Goal: Feedback & Contribution: Contribute content

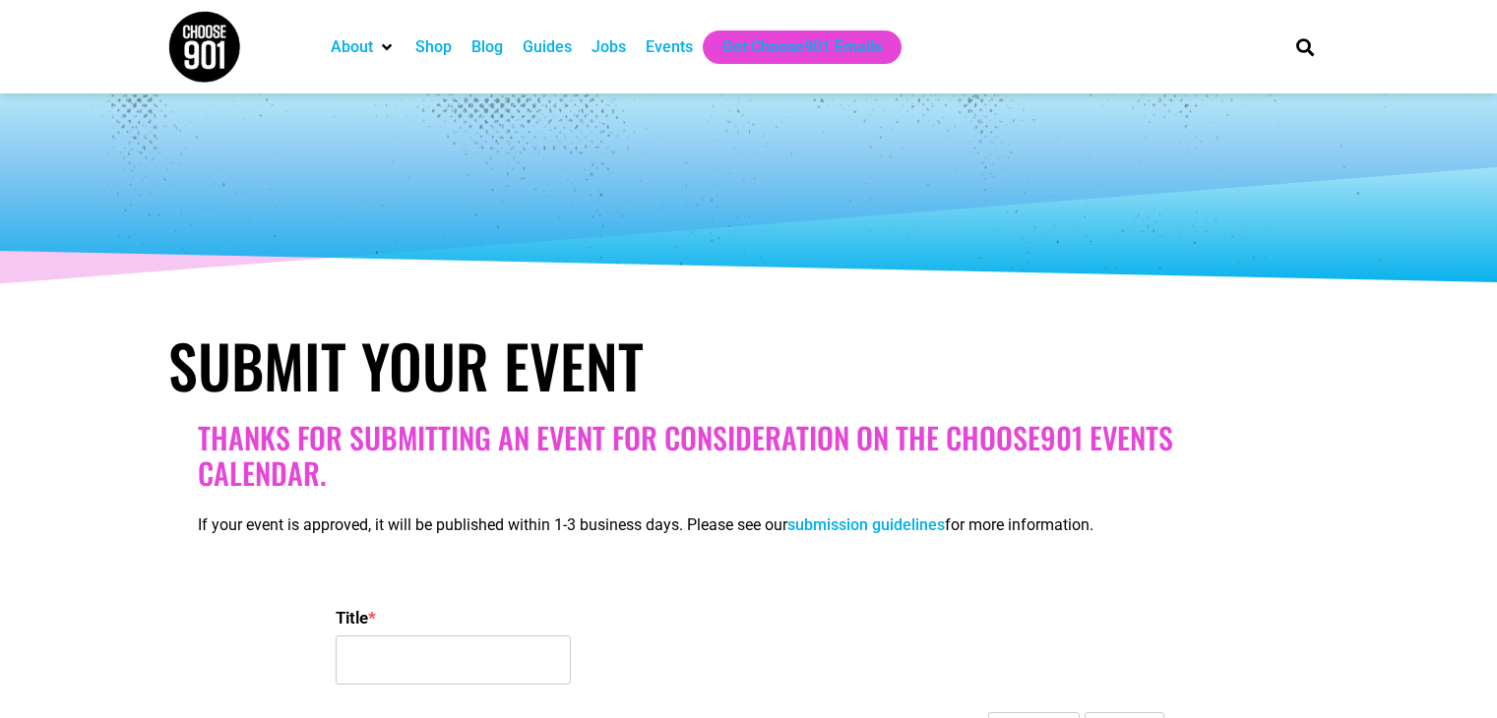
select select
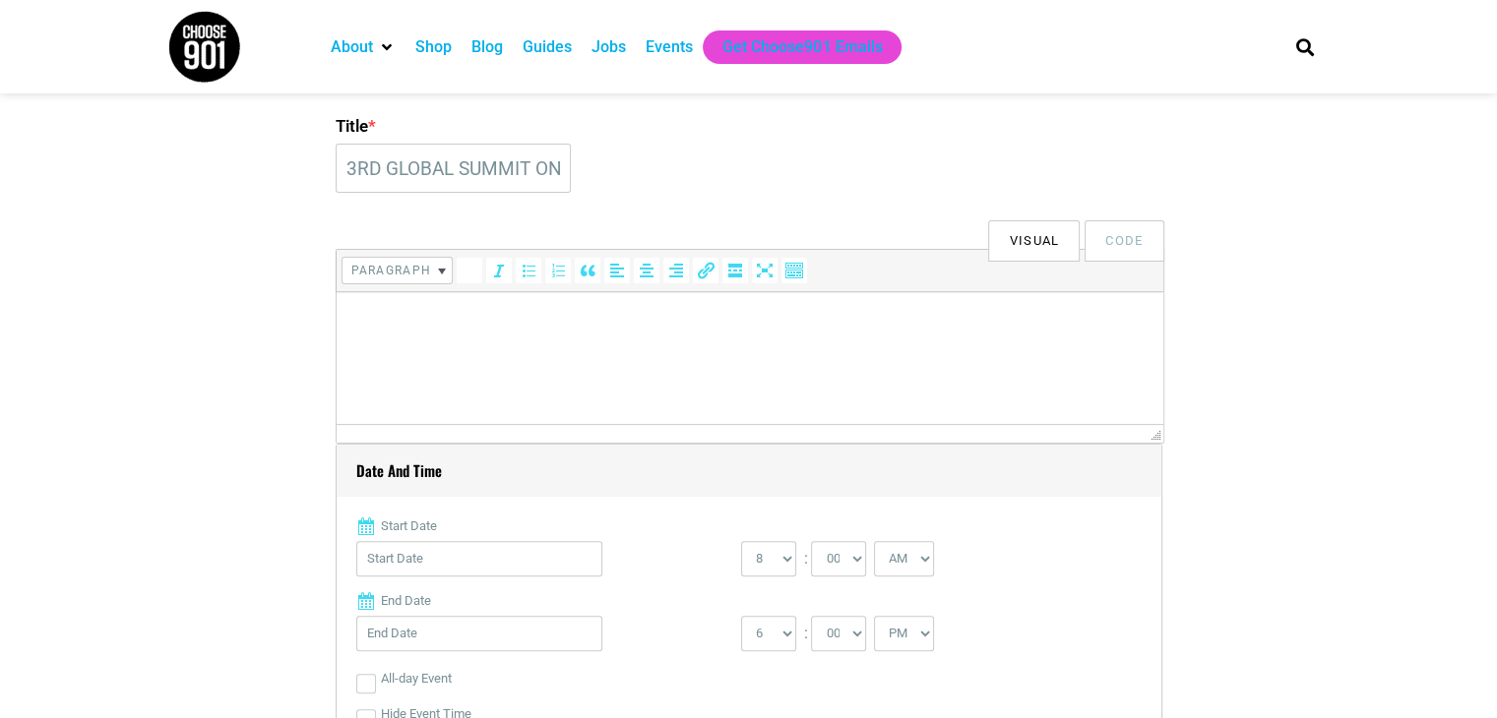
scroll to position [0, 352]
type input "3RD GLOBAL SUMMIT ON NURSING EDUCATION AND HEALTHCARE"
click at [608, 293] on html at bounding box center [749, 319] width 827 height 55
click at [609, 317] on p at bounding box center [748, 320] width 807 height 24
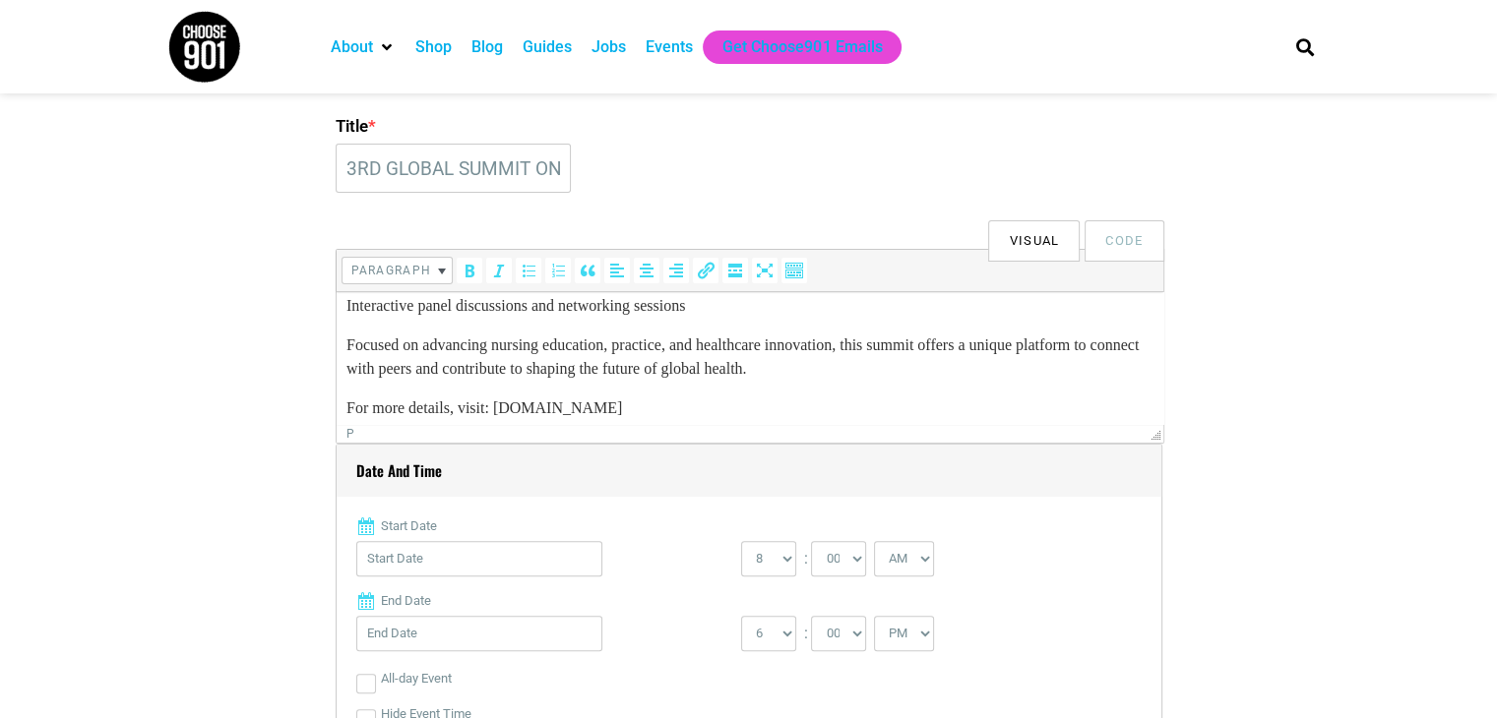
scroll to position [253, 0]
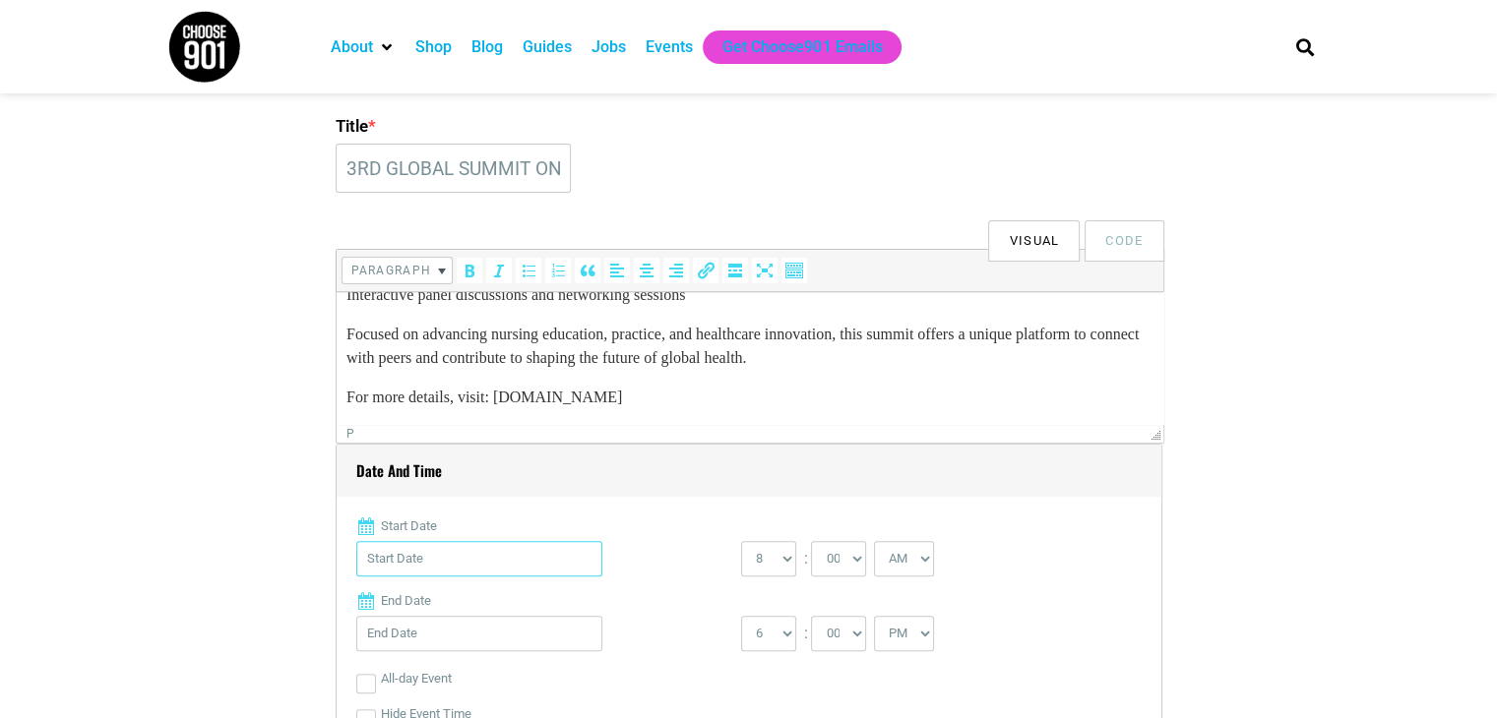
click at [453, 574] on input "Start Date" at bounding box center [479, 558] width 246 height 35
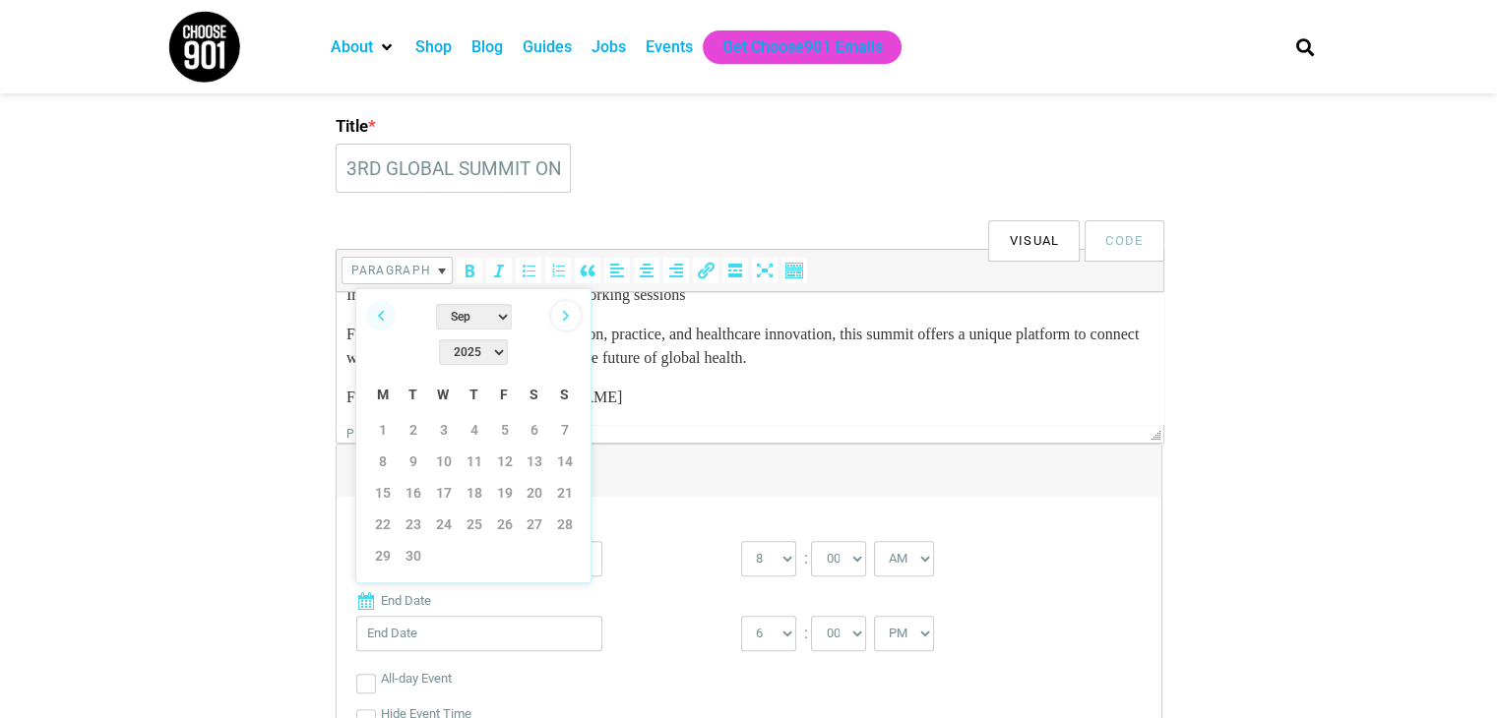
click at [575, 322] on link "Next" at bounding box center [566, 316] width 30 height 30
click at [575, 320] on link "Next" at bounding box center [566, 316] width 30 height 30
click at [575, 318] on link "Next" at bounding box center [566, 316] width 30 height 30
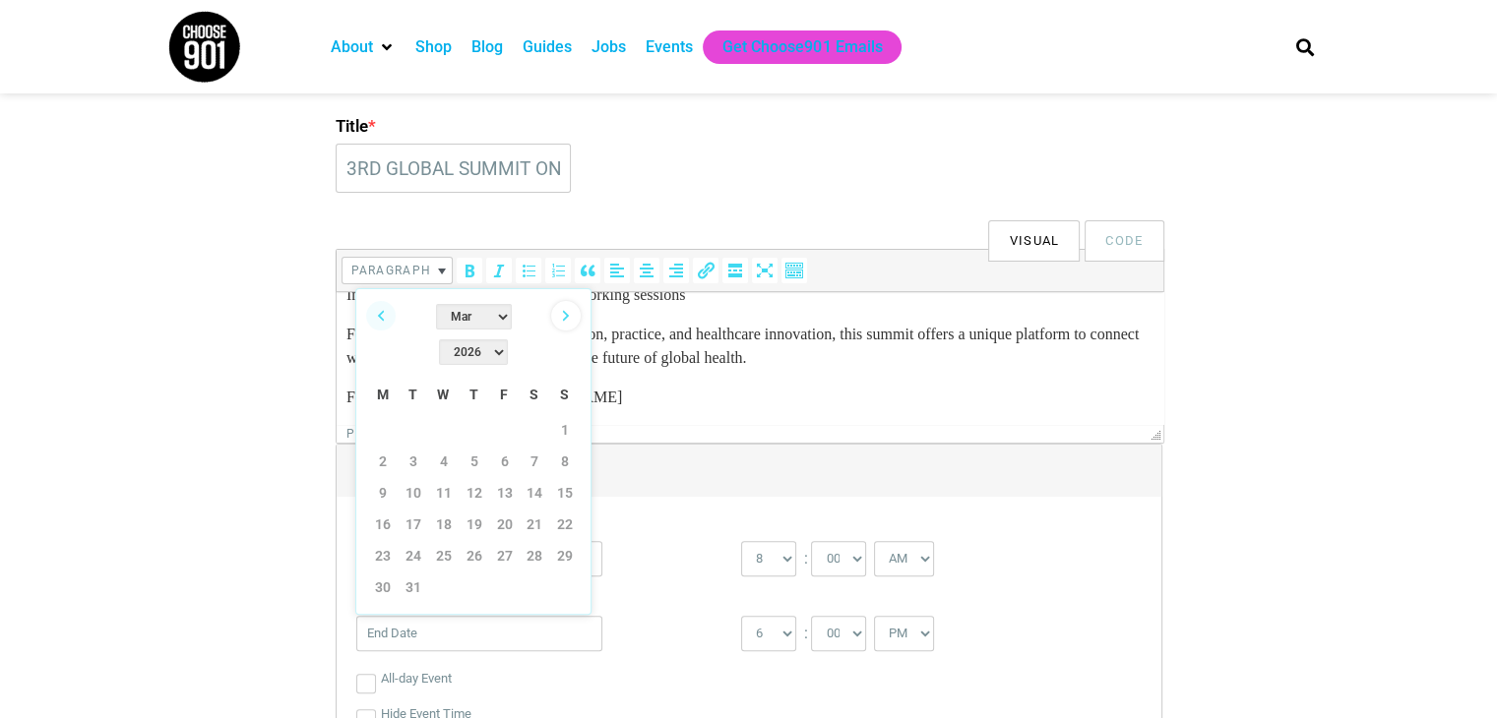
click at [575, 317] on link "Next" at bounding box center [566, 316] width 30 height 30
click at [576, 315] on link "Next" at bounding box center [566, 316] width 30 height 30
click at [571, 316] on link "Next" at bounding box center [566, 316] width 30 height 30
click at [563, 315] on link "Next" at bounding box center [566, 316] width 30 height 30
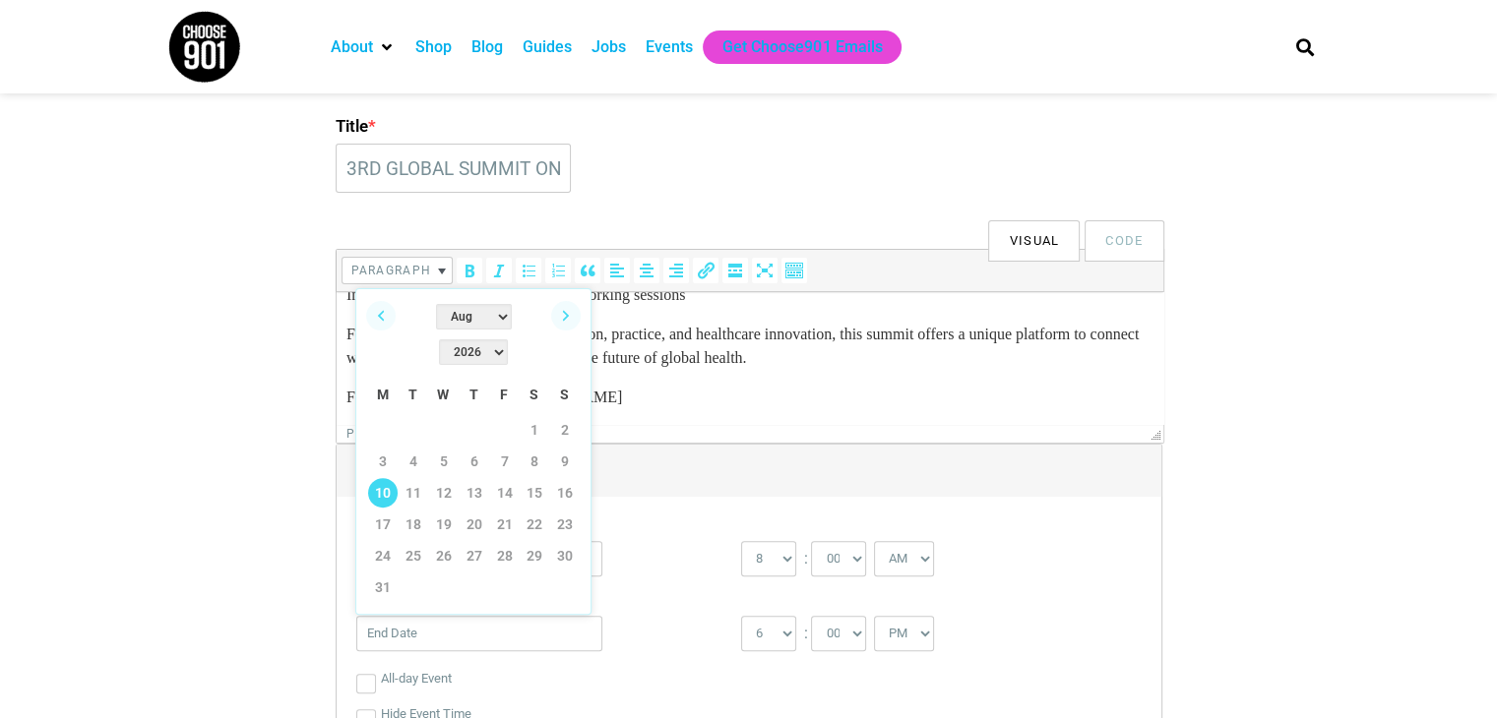
click at [380, 478] on link "10" at bounding box center [383, 493] width 30 height 30
type input "[DATE]"
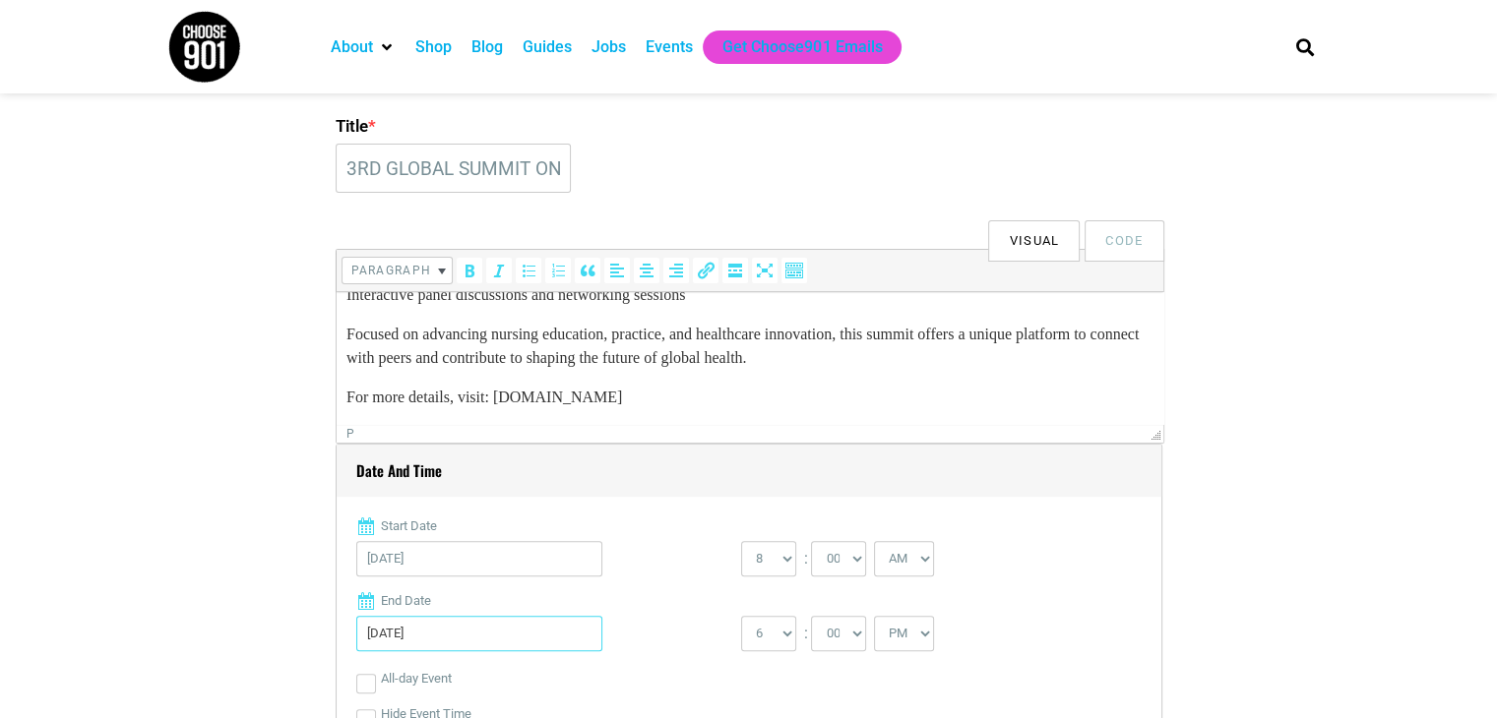
click at [500, 641] on input "[DATE]" at bounding box center [479, 633] width 246 height 35
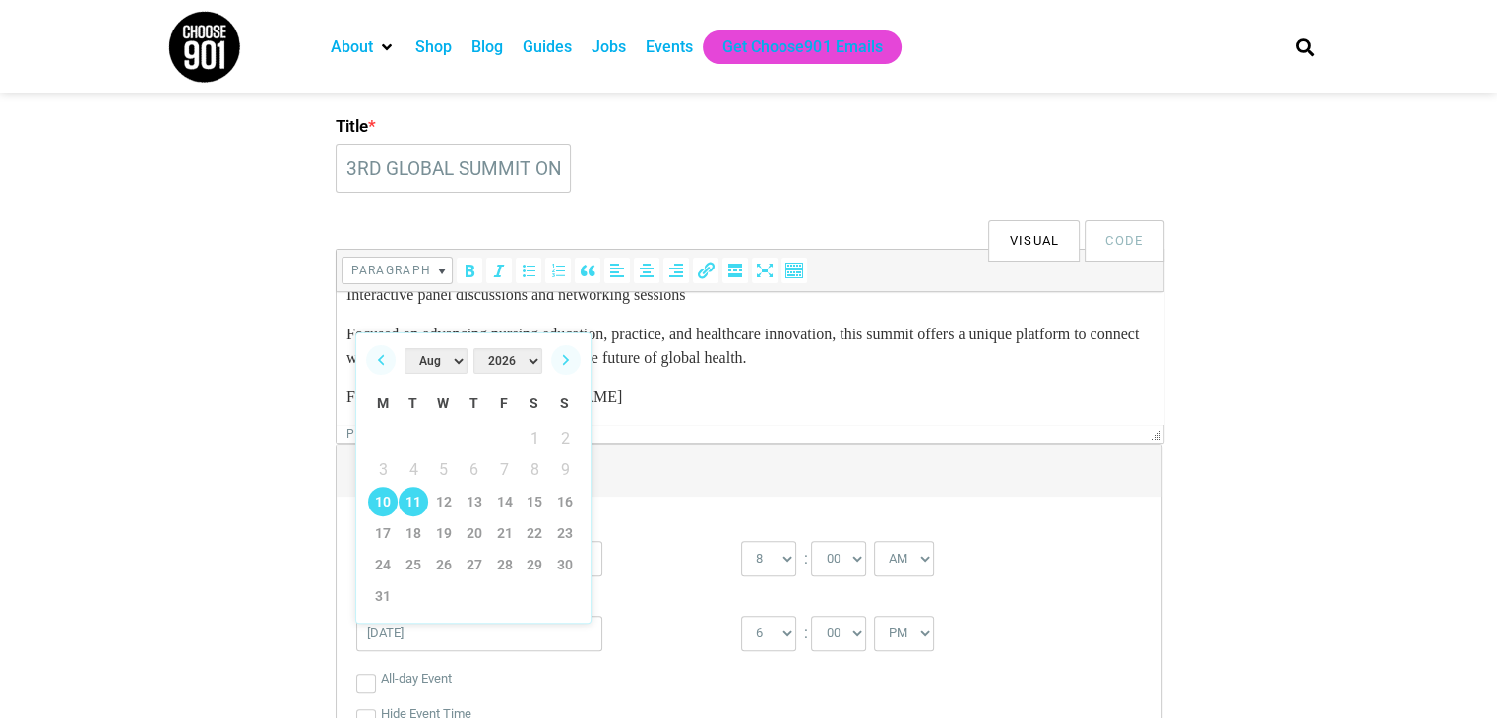
click at [409, 496] on link "11" at bounding box center [414, 502] width 30 height 30
type input "[DATE]"
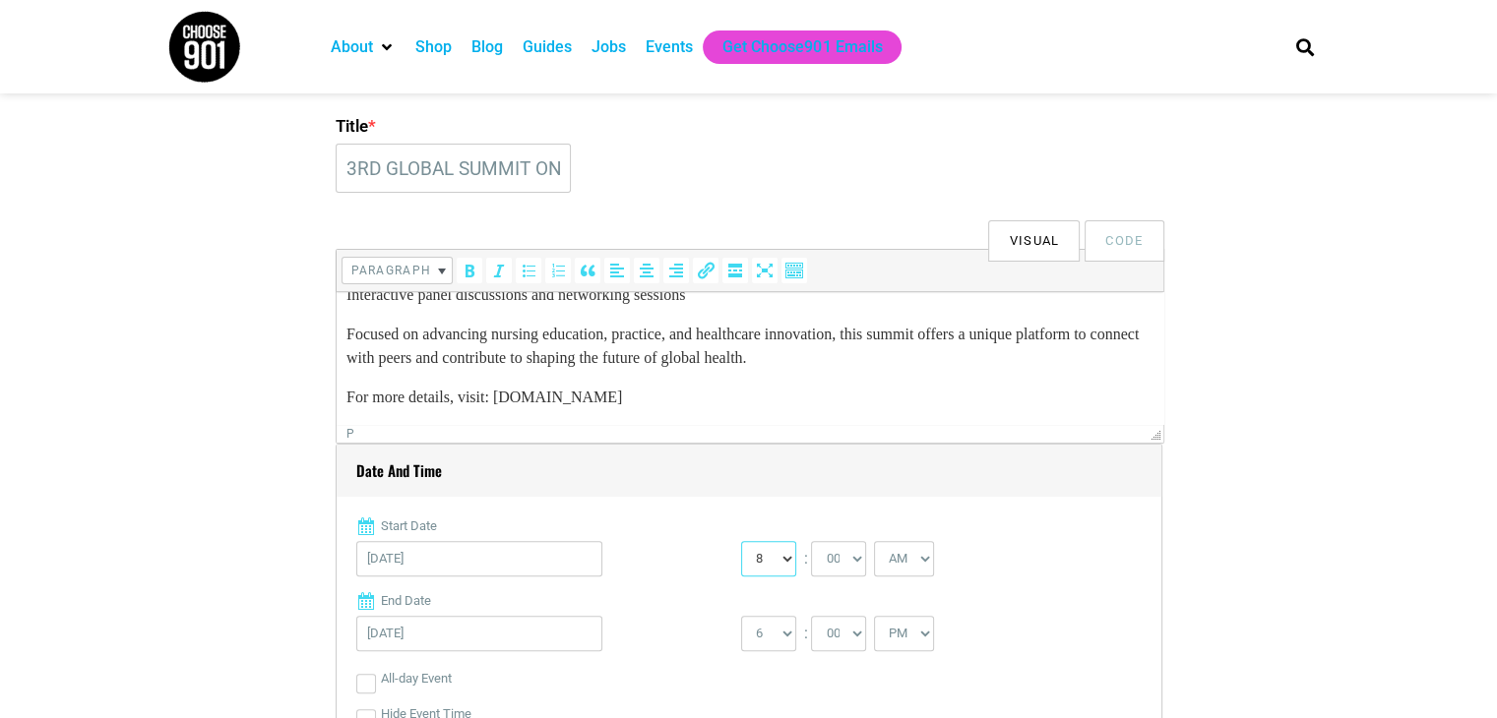
click at [780, 565] on select "0 1 2 3 4 5 6 7 8 9 10 11 12" at bounding box center [768, 558] width 55 height 35
select select "9"
click at [741, 541] on select "0 1 2 3 4 5 6 7 8 9 10 11 12" at bounding box center [768, 558] width 55 height 35
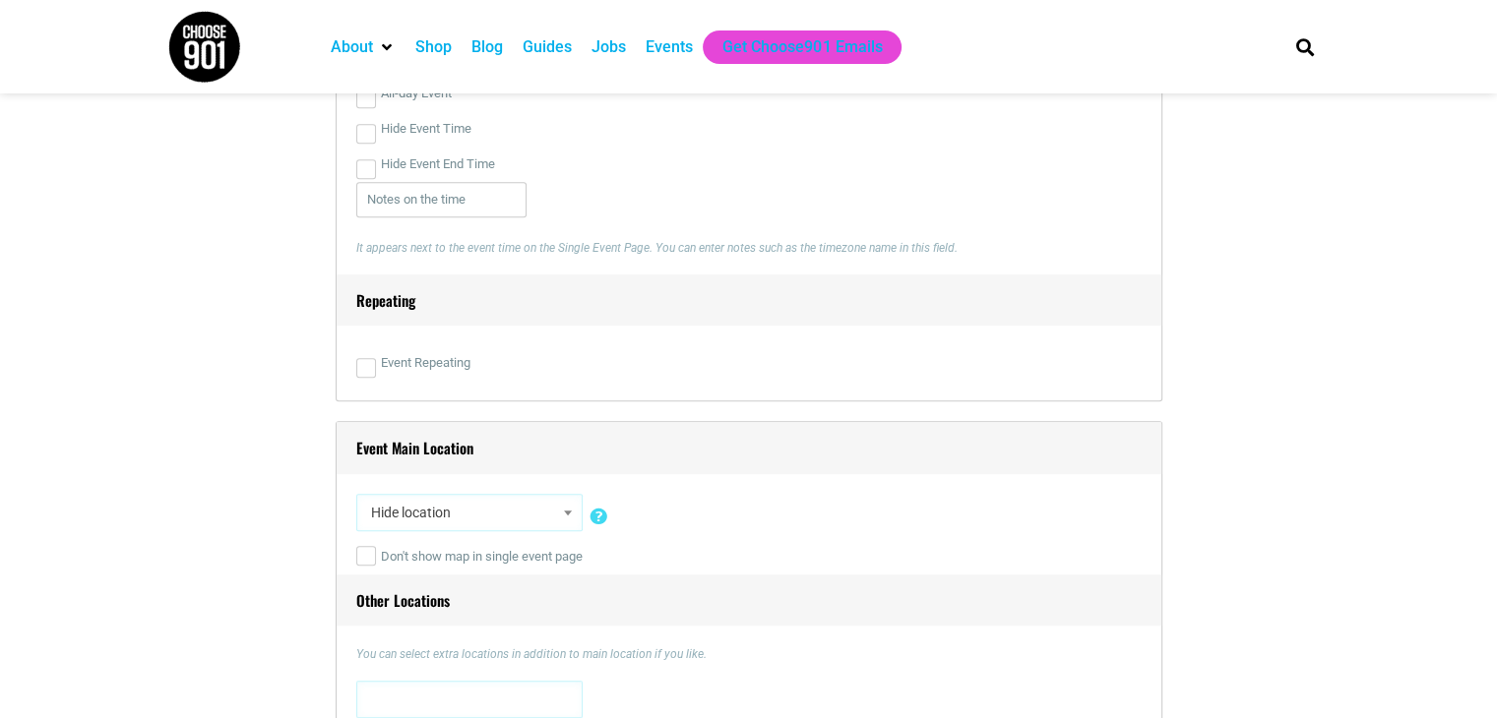
scroll to position [1083, 0]
select select "5728"
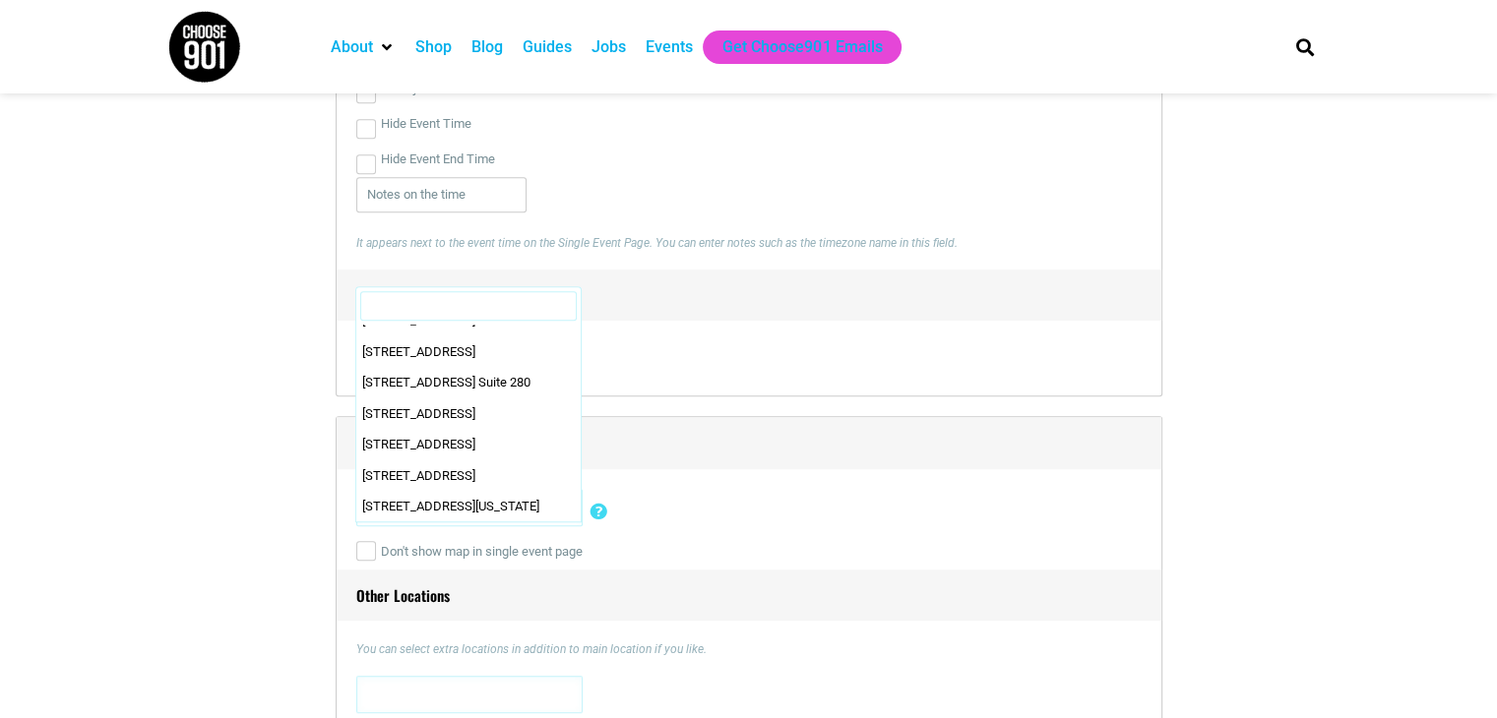
scroll to position [2046, 0]
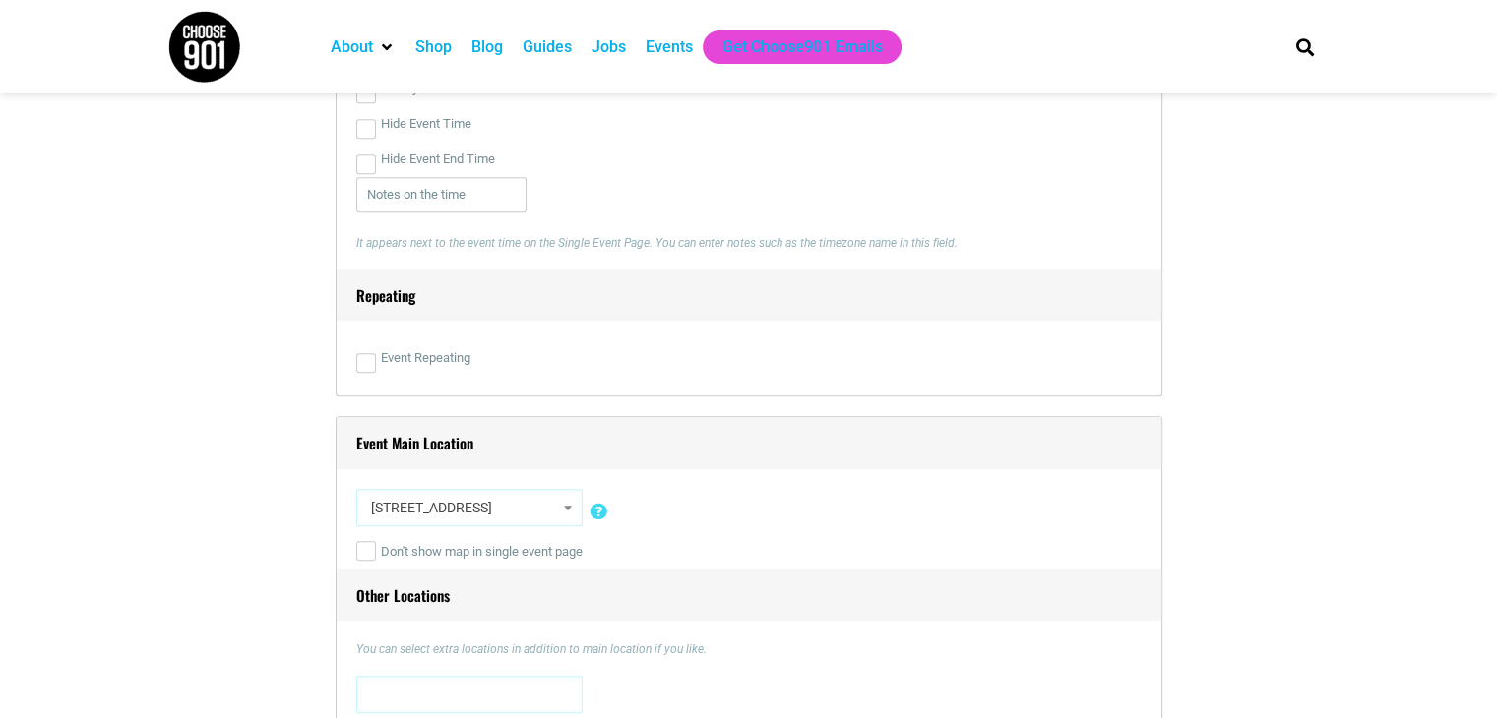
click at [634, 460] on h4 "Event Main Location" at bounding box center [749, 443] width 825 height 52
click at [365, 549] on input "Don't show map in single event page" at bounding box center [366, 551] width 20 height 20
checkbox input "true"
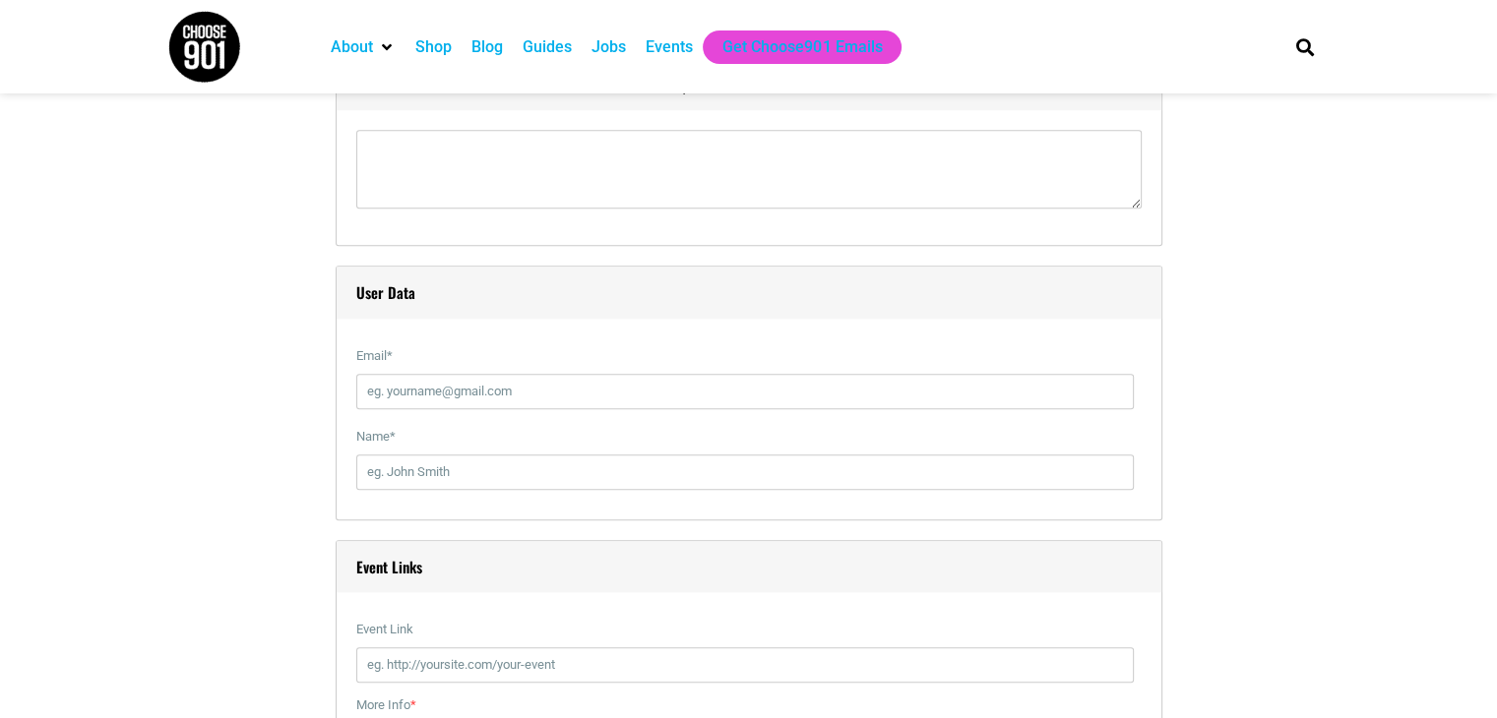
scroll to position [1968, 0]
click at [457, 399] on input "Email *" at bounding box center [744, 388] width 777 height 35
paste input "[EMAIL_ADDRESS][DOMAIN_NAME]"
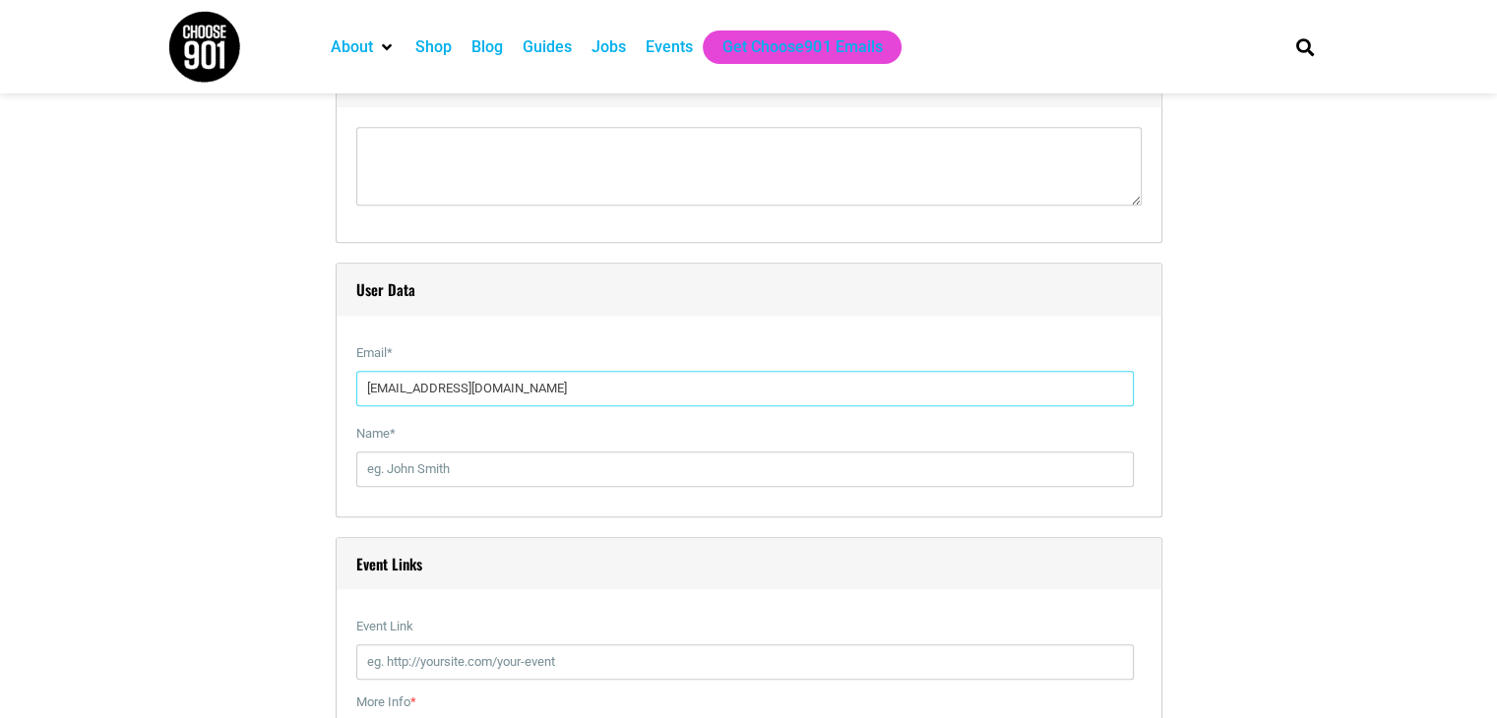
type input "[EMAIL_ADDRESS][DOMAIN_NAME]"
click at [437, 472] on input "Name *" at bounding box center [744, 469] width 777 height 35
paste input "Sophia Clin"
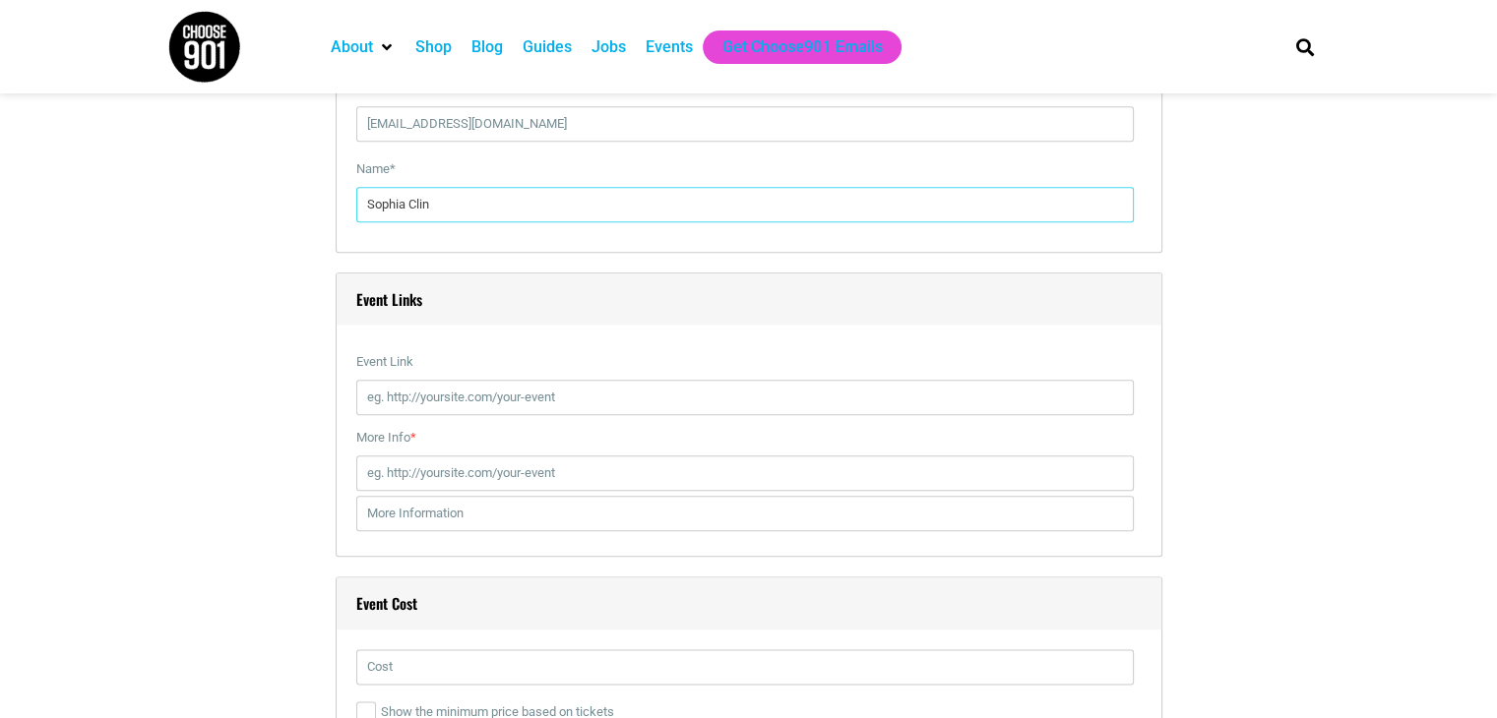
scroll to position [2263, 0]
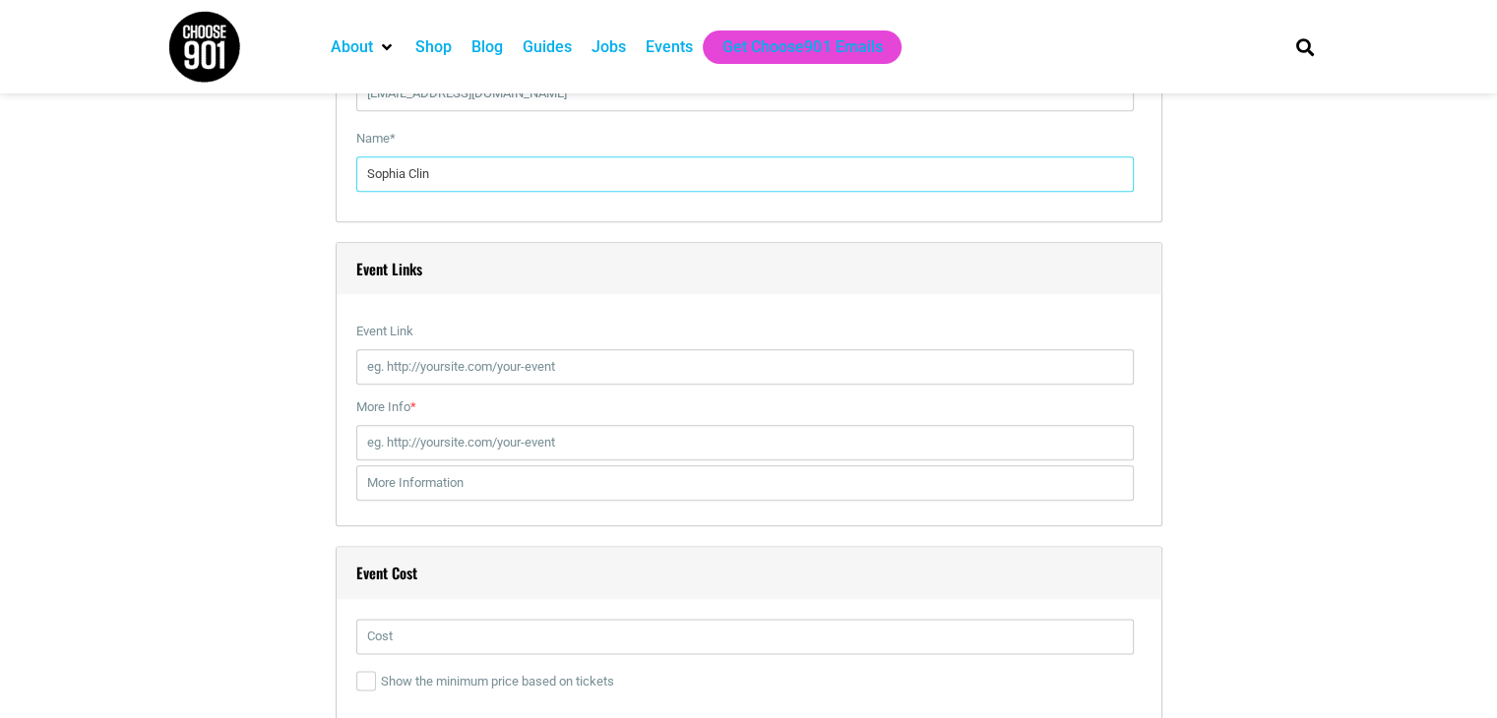
type input "Sophia Clin"
click at [489, 358] on input "Event Link" at bounding box center [744, 366] width 777 height 35
paste input "[URL][DOMAIN_NAME]"
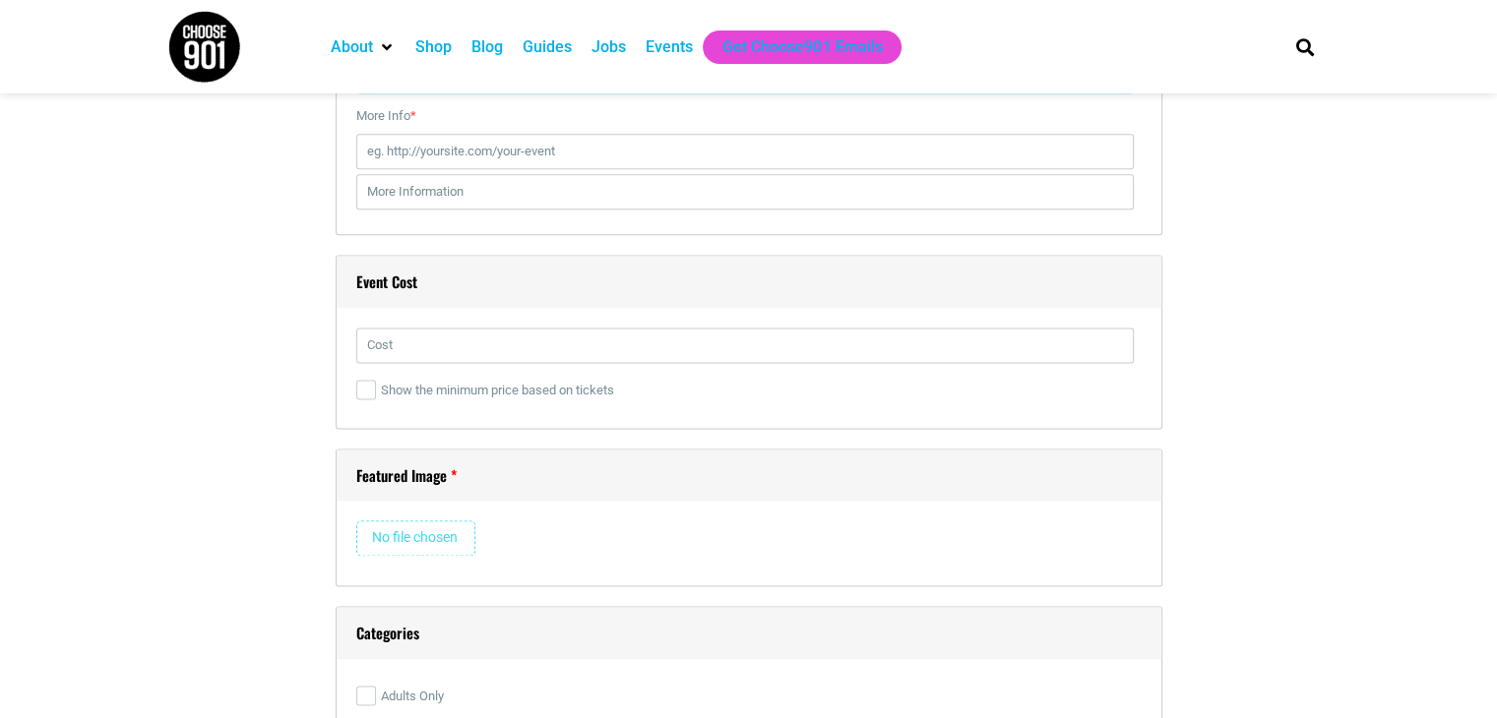
scroll to position [2559, 0]
type input "[URL][DOMAIN_NAME]"
click at [460, 340] on input "text" at bounding box center [744, 341] width 777 height 35
type input "799$"
click at [379, 523] on input "file" at bounding box center [415, 534] width 119 height 35
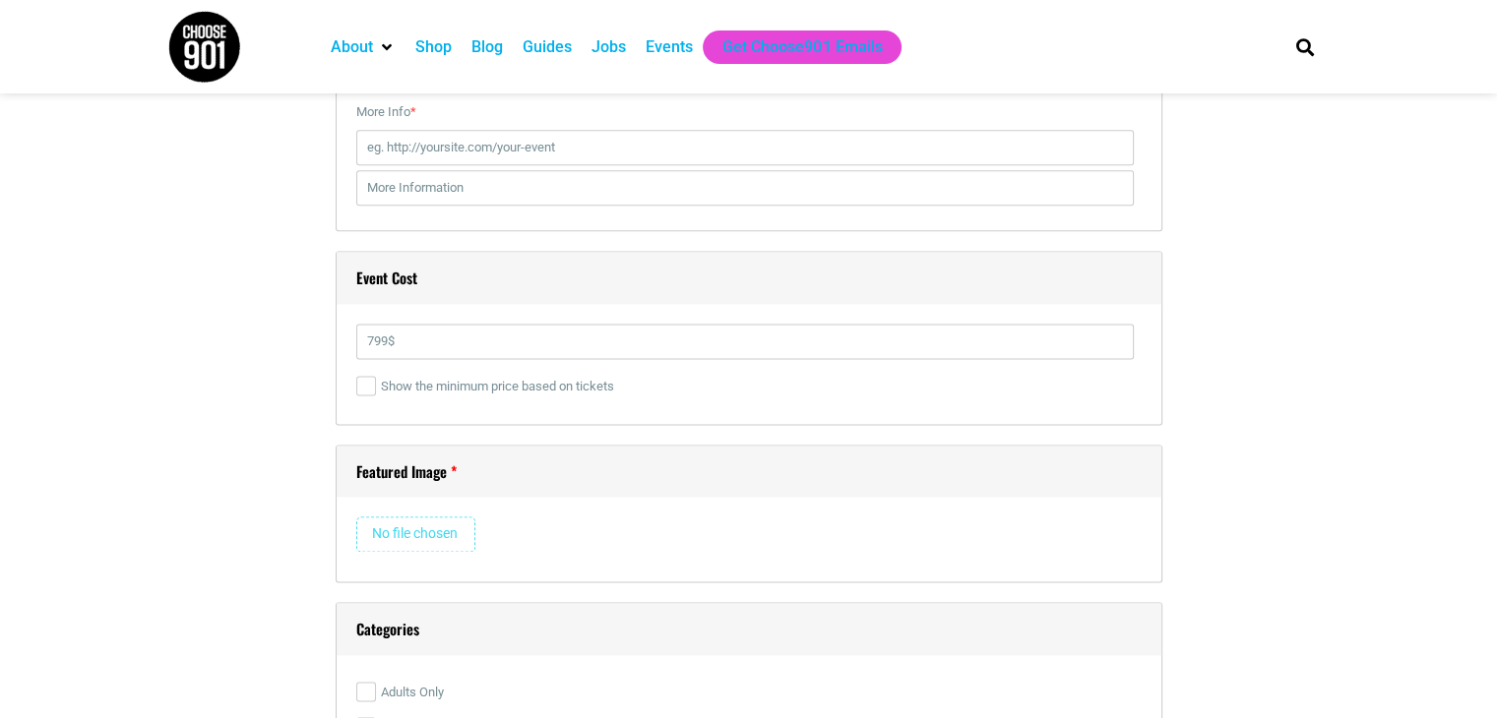
type input "C:\fakepath\nursing china.jpg"
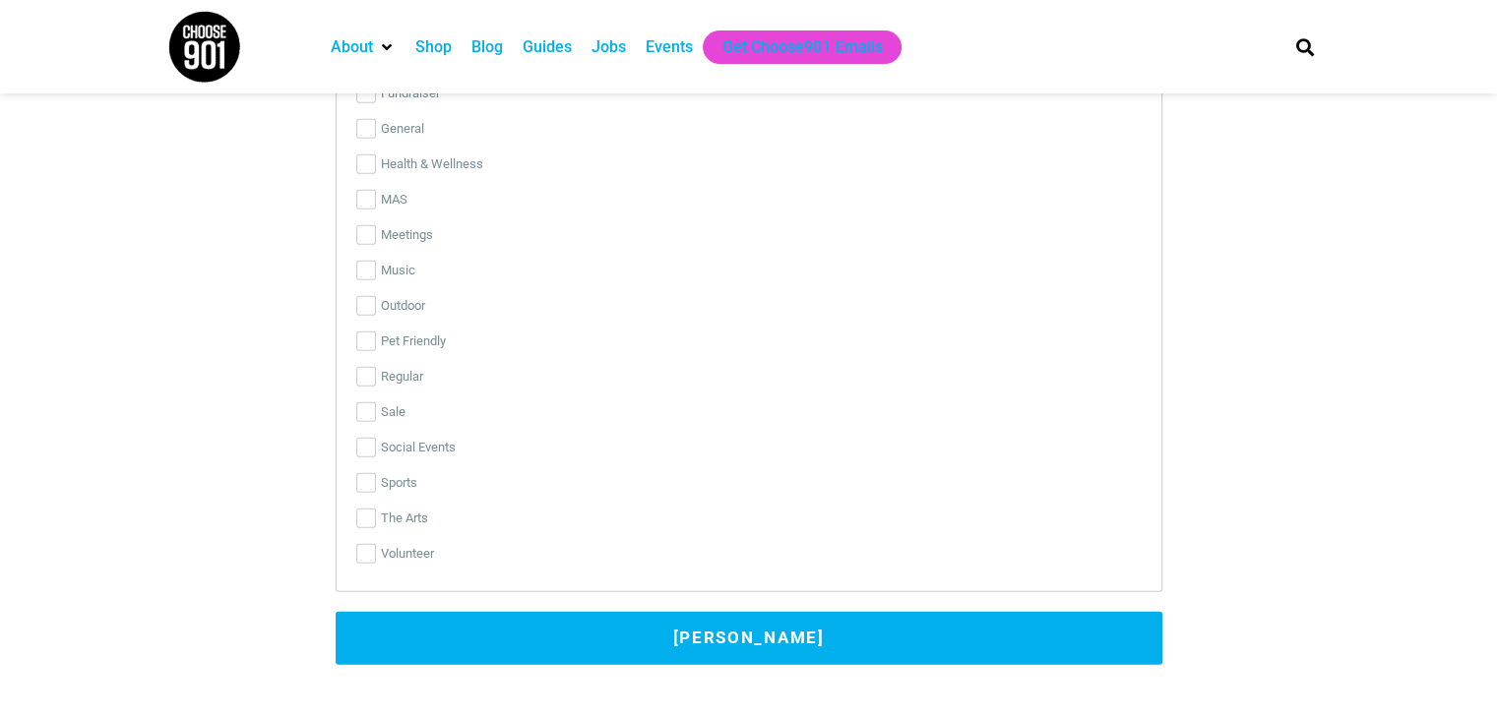
scroll to position [4822, 0]
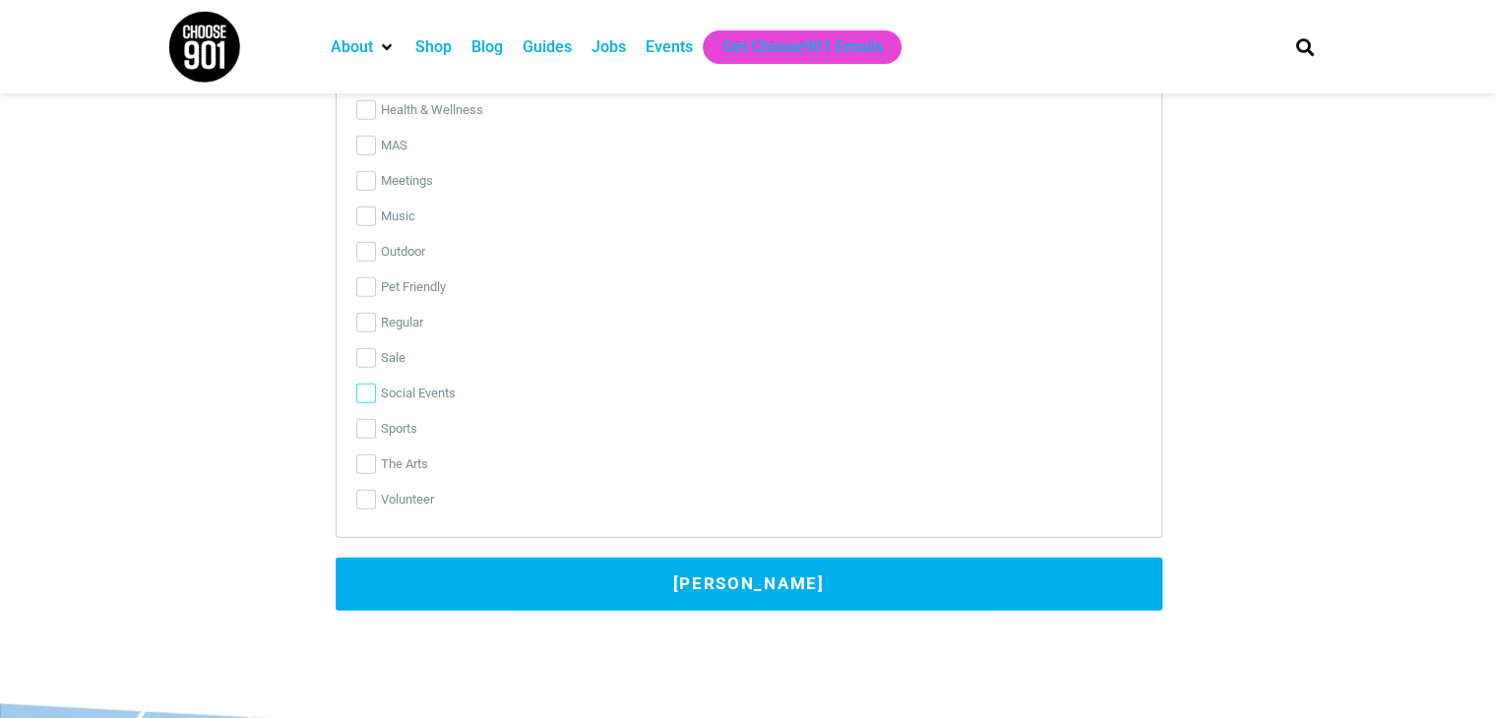
click at [364, 392] on input "Social Events" at bounding box center [366, 394] width 20 height 20
checkbox input "true"
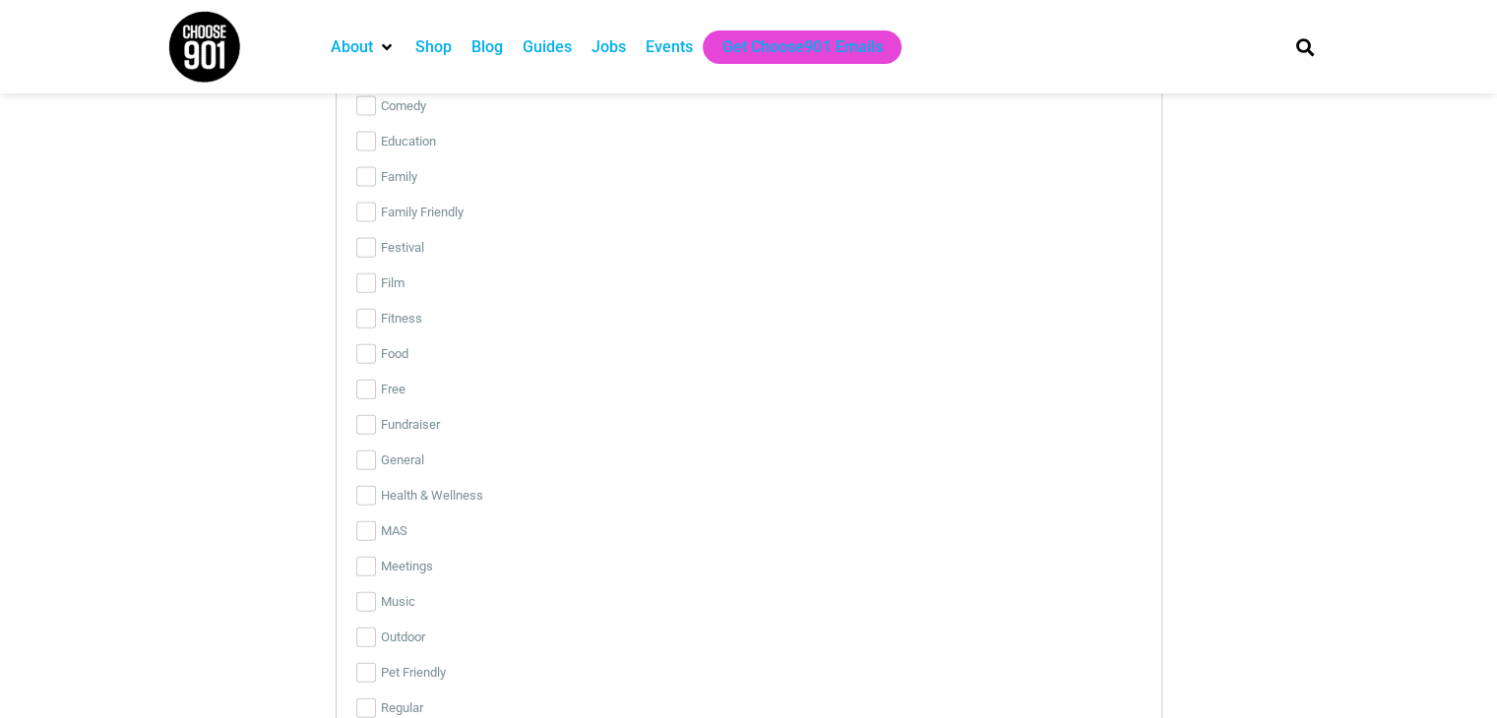
scroll to position [4232, 0]
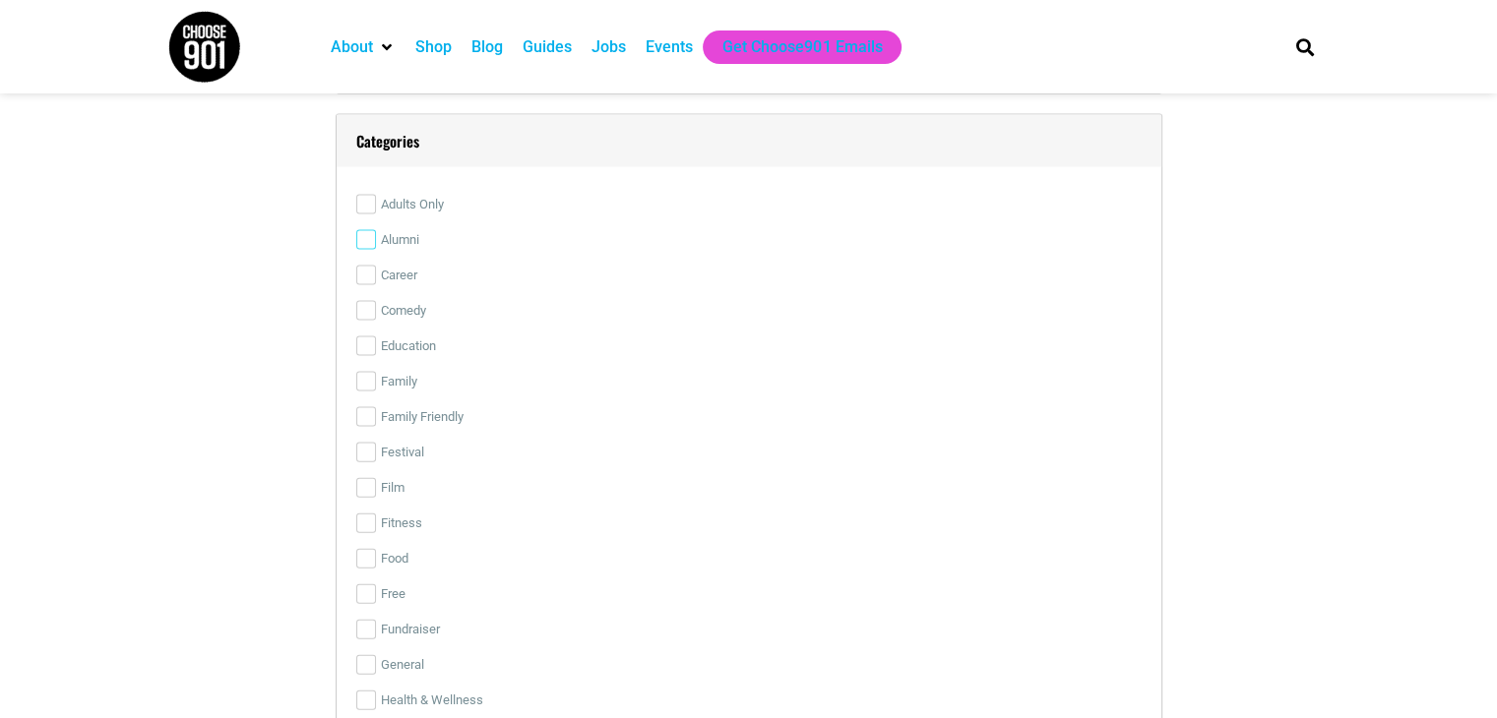
click at [369, 233] on input "Alumni" at bounding box center [366, 240] width 20 height 20
checkbox input "true"
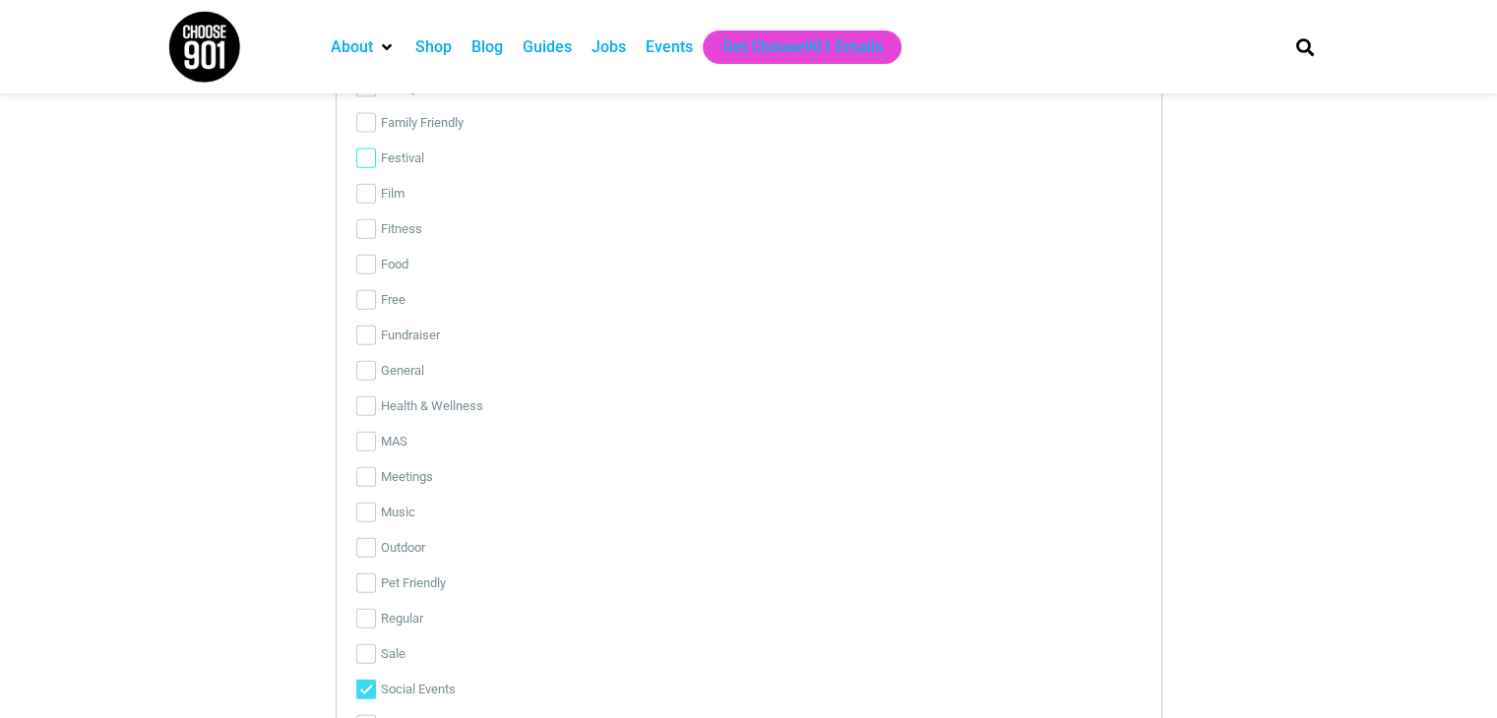
scroll to position [4527, 0]
click at [365, 366] on input "General" at bounding box center [366, 370] width 20 height 20
checkbox input "true"
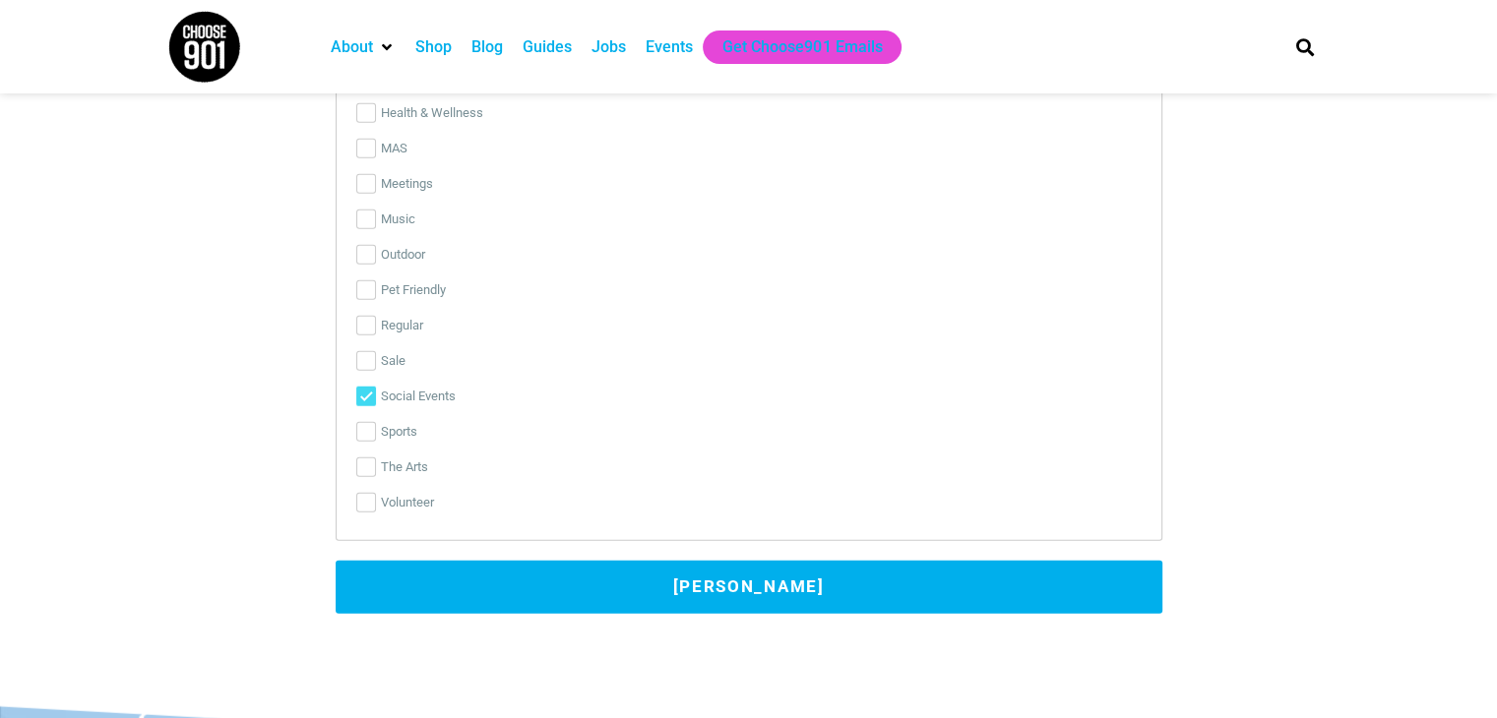
scroll to position [4822, 0]
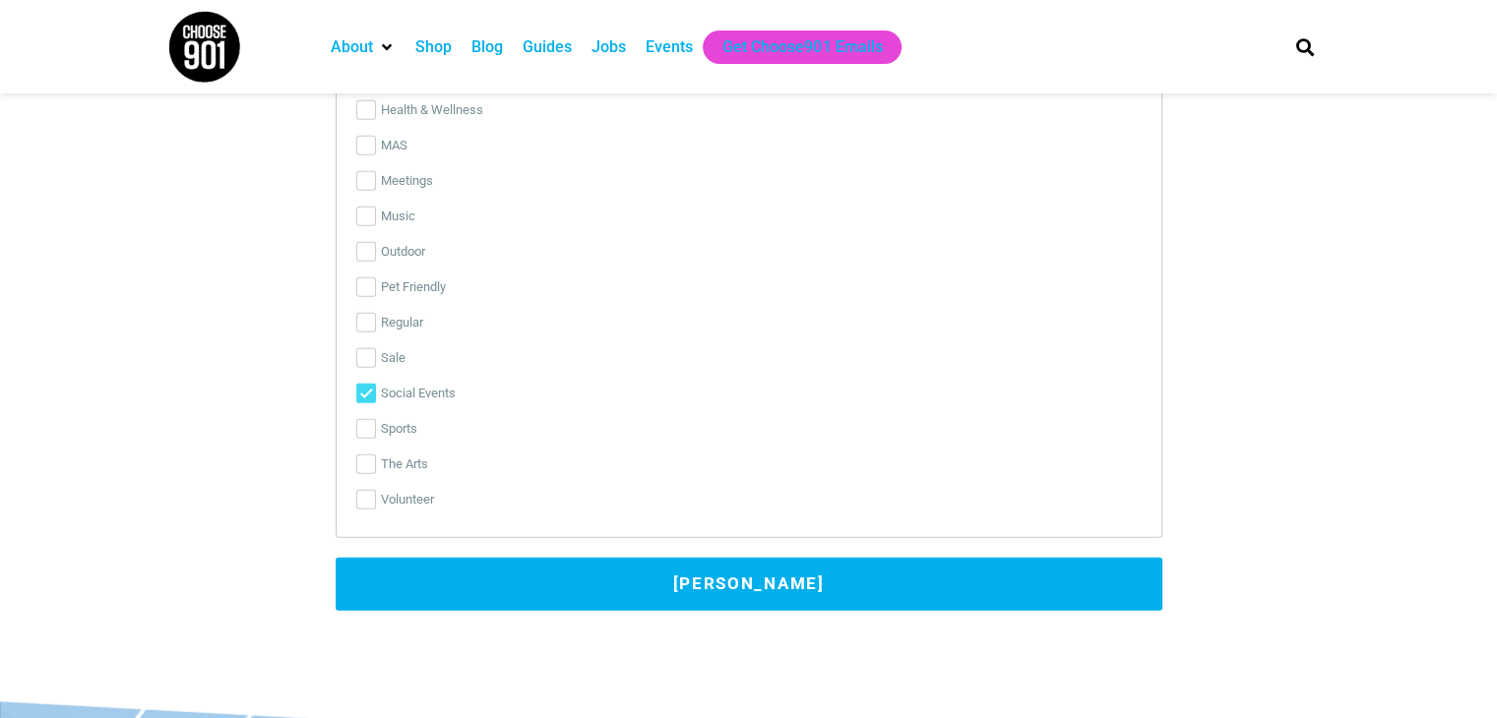
drag, startPoint x: 607, startPoint y: 571, endPoint x: 565, endPoint y: 534, distance: 55.8
click at [609, 571] on button "[PERSON_NAME]" at bounding box center [749, 584] width 827 height 53
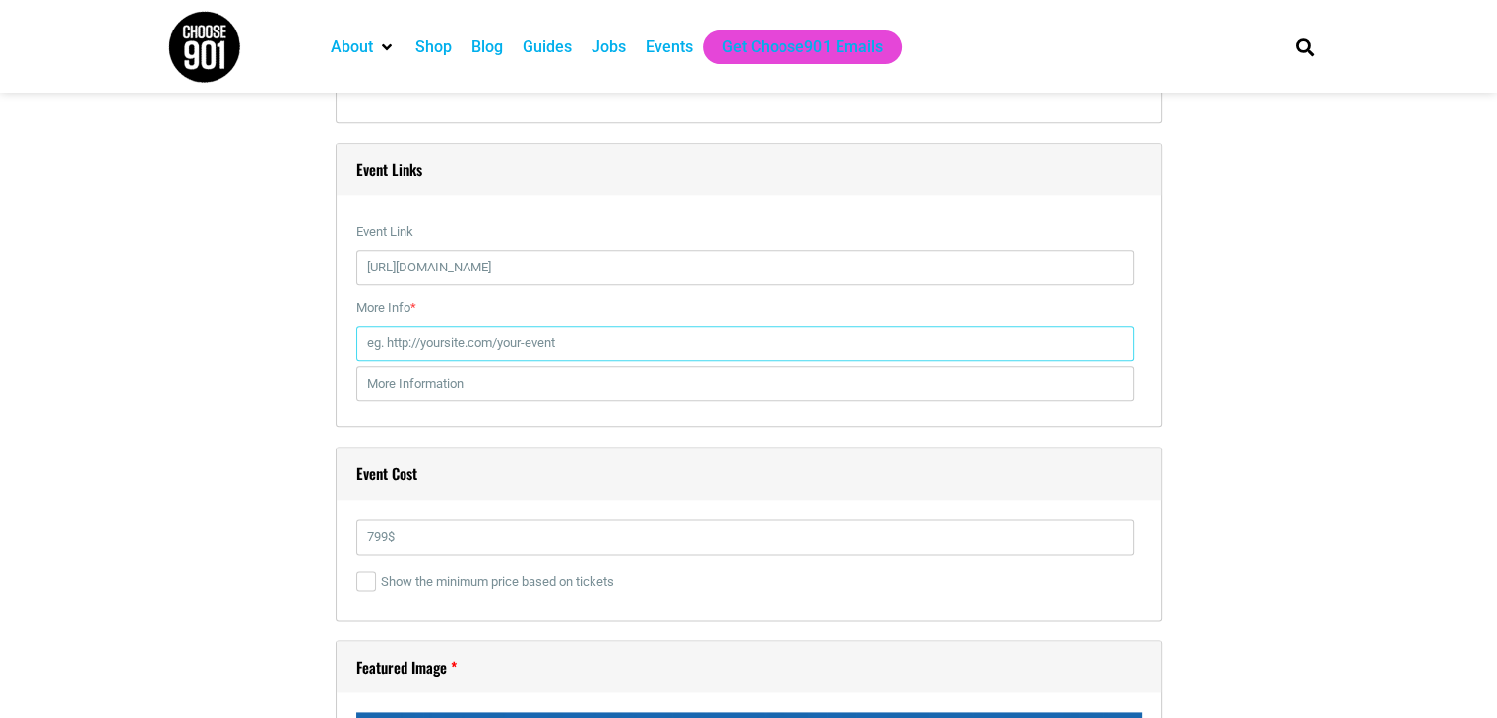
scroll to position [2344, 0]
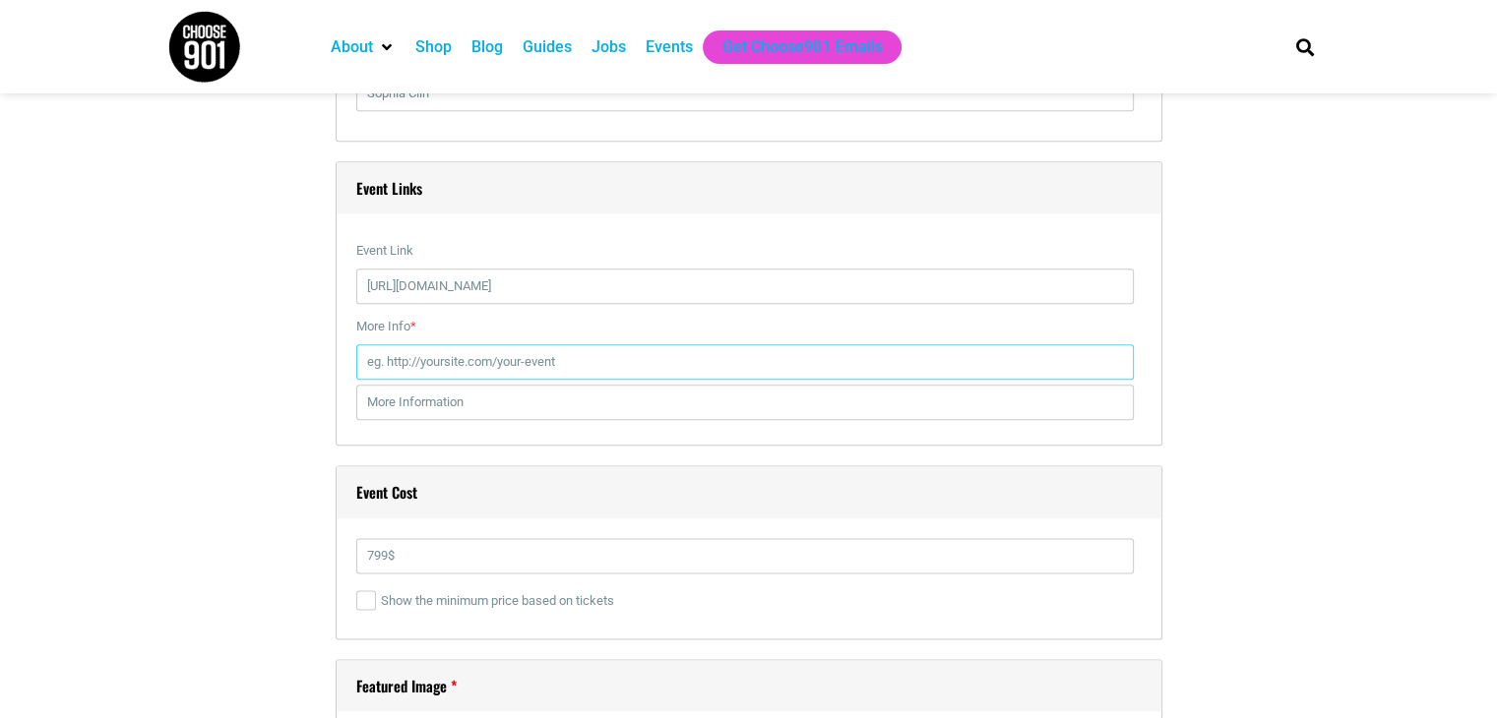
paste input "[URL][DOMAIN_NAME]"
type input "[URL][DOMAIN_NAME]"
click at [477, 403] on input "text" at bounding box center [744, 402] width 777 height 35
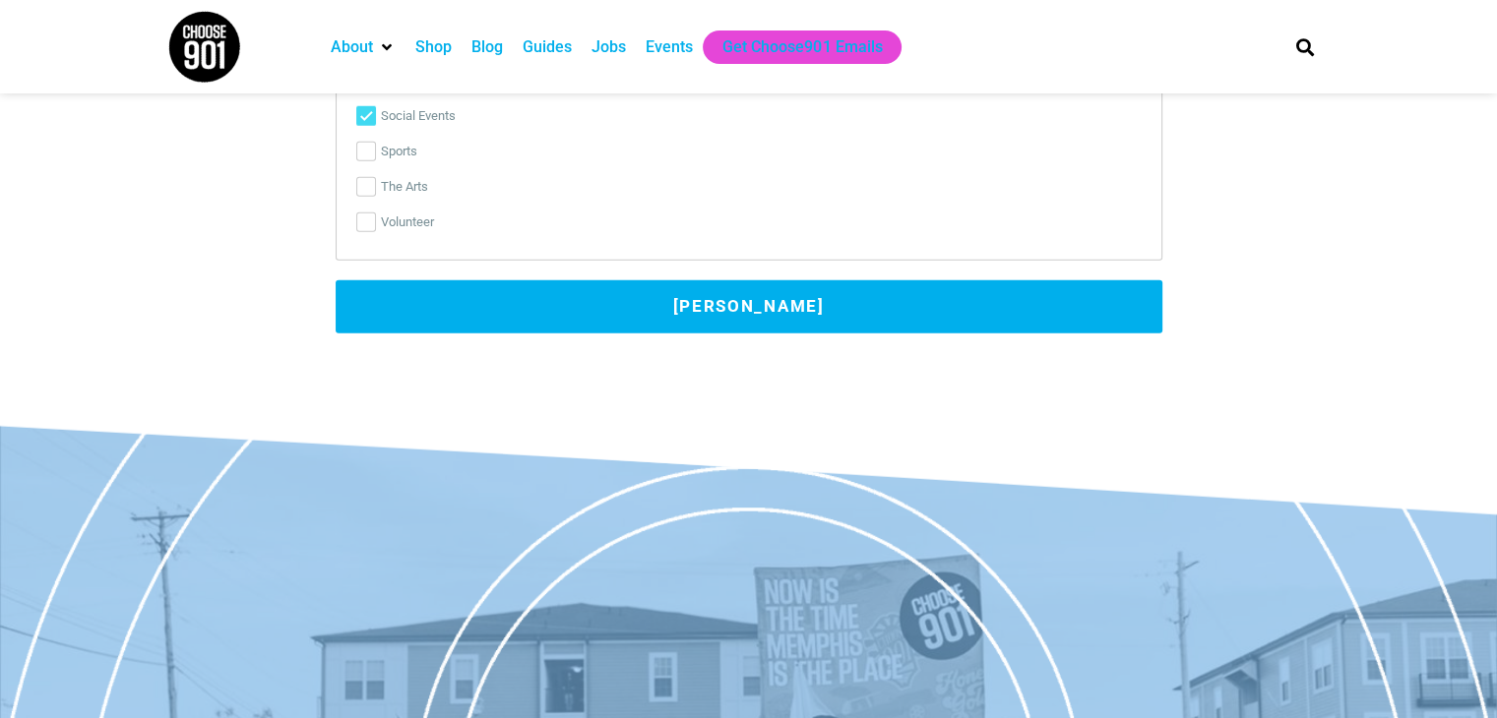
type input "Registration Link"
drag, startPoint x: 635, startPoint y: 304, endPoint x: 637, endPoint y: 329, distance: 24.7
click at [638, 307] on button "[PERSON_NAME]" at bounding box center [749, 306] width 827 height 53
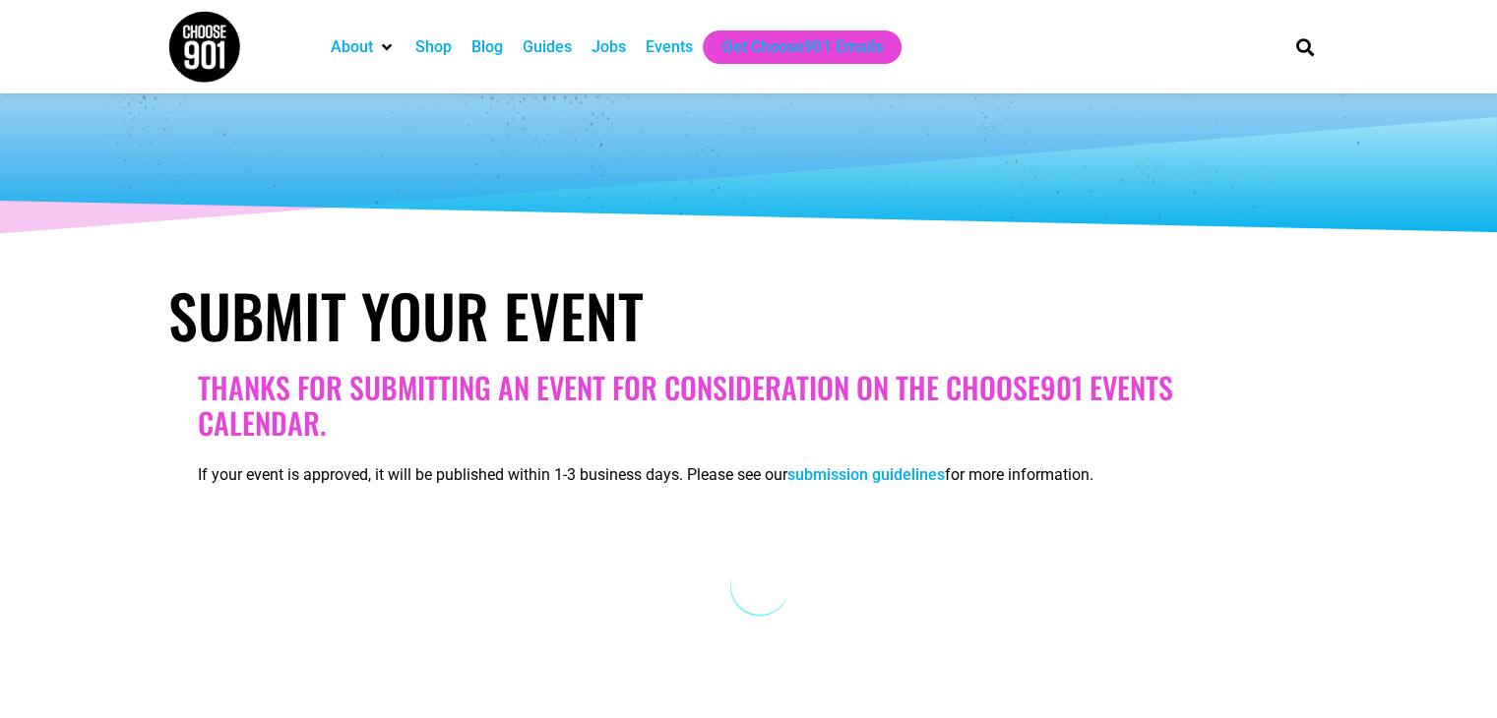
scroll to position [0, 0]
